Goal: Task Accomplishment & Management: Manage account settings

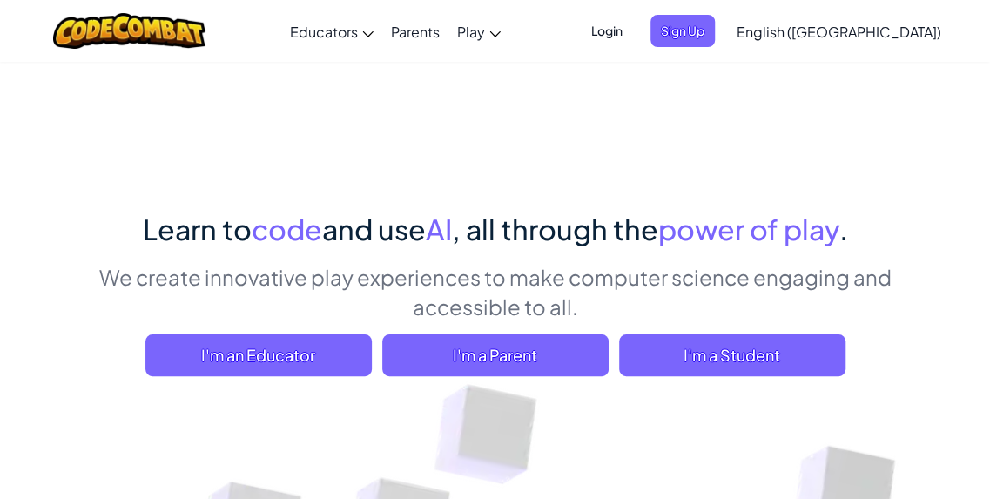
click at [633, 27] on span "Login" at bounding box center [607, 31] width 52 height 32
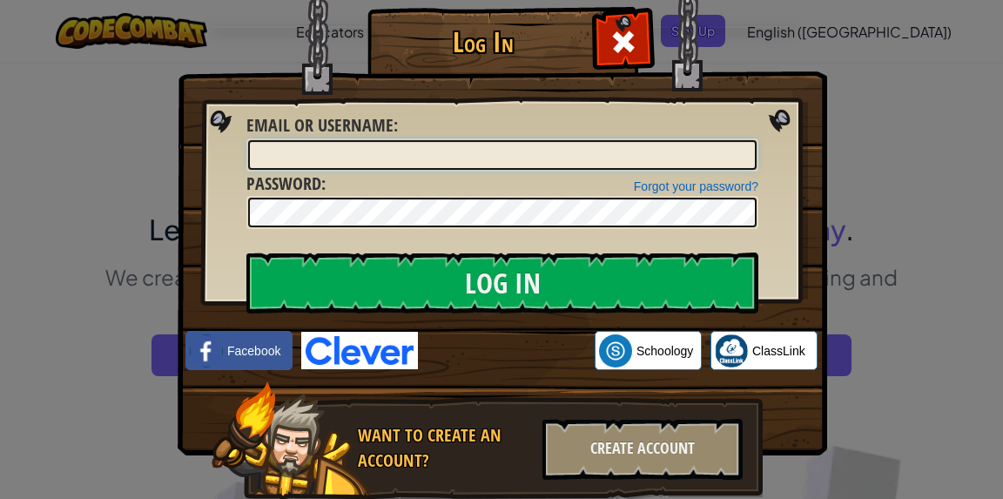
click at [566, 154] on input "Email or Username :" at bounding box center [502, 155] width 509 height 30
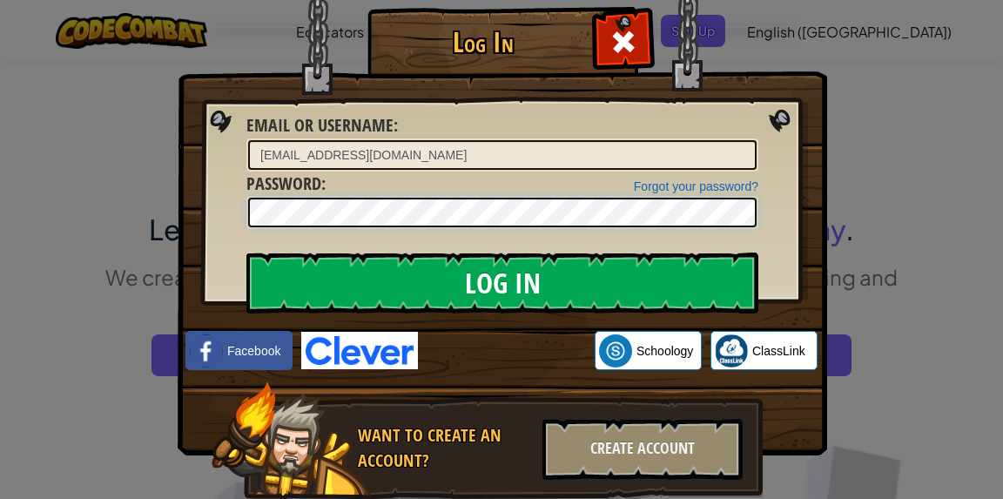
click at [246, 253] on input "Log In" at bounding box center [502, 283] width 512 height 61
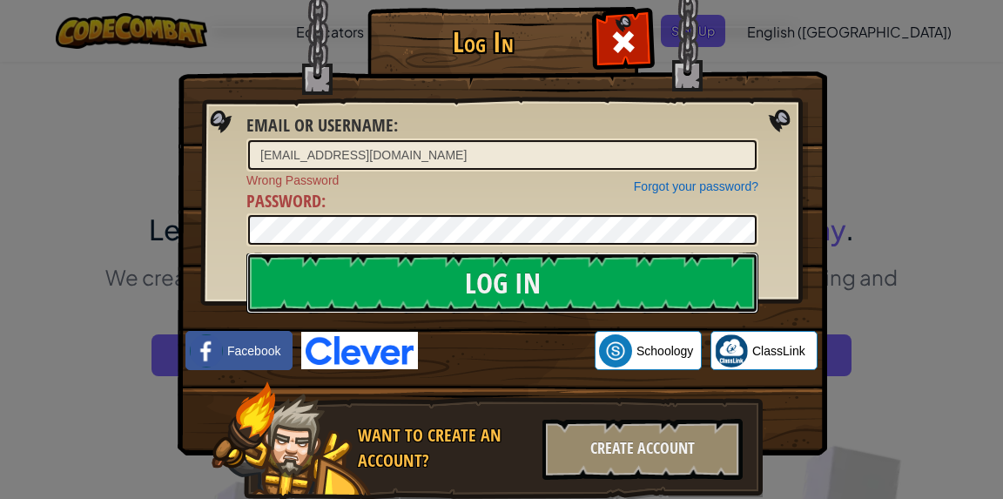
drag, startPoint x: 585, startPoint y: 262, endPoint x: 443, endPoint y: 192, distance: 158.5
click at [443, 192] on form "Email or Username : dunkerleyj@wwstu.catholic.edu.au Forgot your password? Wron…" at bounding box center [502, 179] width 512 height 133
click at [477, 282] on input "Log In" at bounding box center [502, 283] width 512 height 61
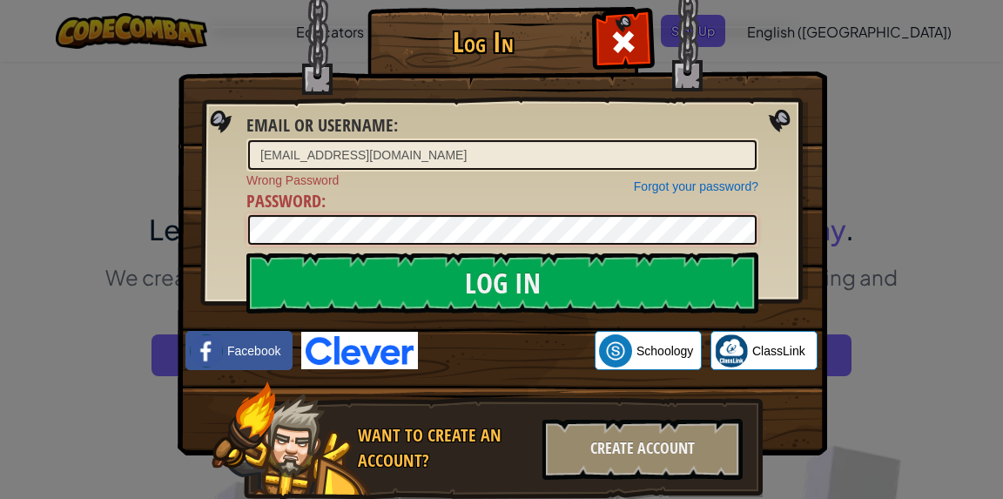
click at [246, 253] on input "Log In" at bounding box center [502, 283] width 512 height 61
click at [475, 153] on input "dunkerleyj@wwstu.catholic.edu.au" at bounding box center [502, 155] width 509 height 30
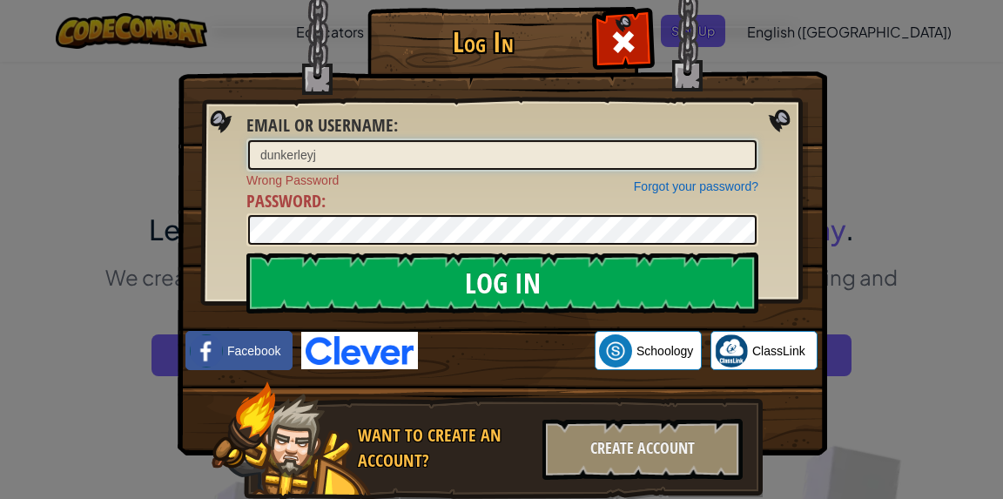
type input "dunkerleyj"
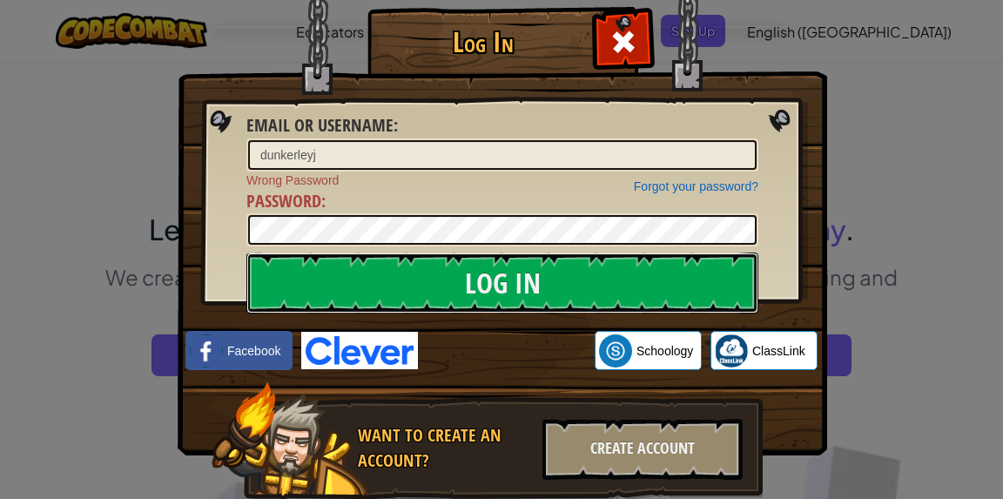
drag, startPoint x: 464, startPoint y: 260, endPoint x: 446, endPoint y: 186, distance: 77.1
click at [446, 186] on form "Email or Username : dunkerleyj Forgot your password? Wrong Password Password : …" at bounding box center [502, 179] width 512 height 133
click at [455, 294] on input "Log In" at bounding box center [502, 283] width 512 height 61
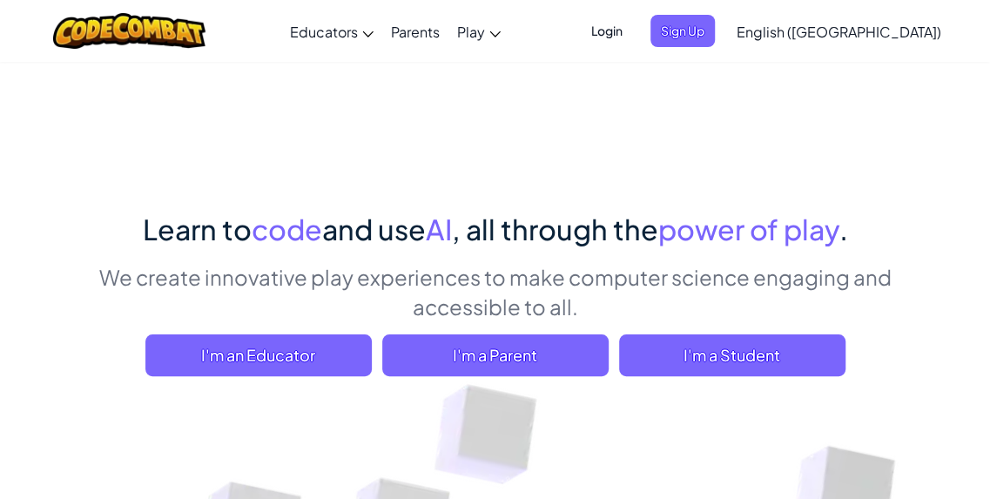
click at [633, 36] on span "Login" at bounding box center [607, 31] width 52 height 32
